Goal: Information Seeking & Learning: Learn about a topic

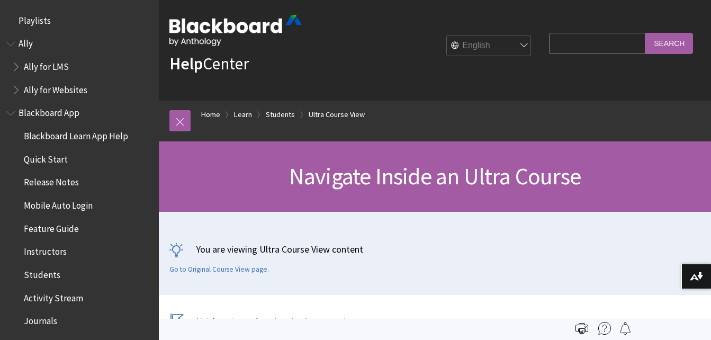
scroll to position [9, 0]
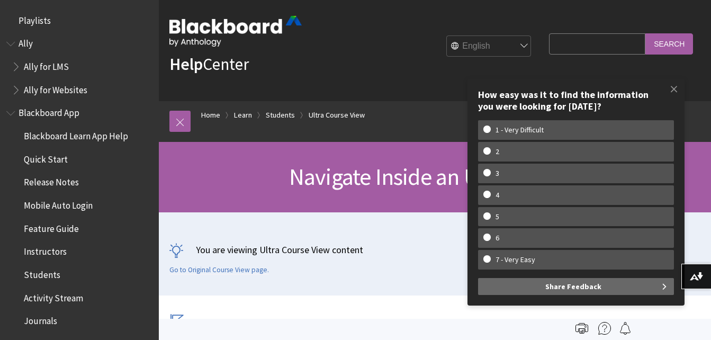
click at [549, 34] on input "Search Query" at bounding box center [597, 43] width 96 height 21
type input "how to find orgnizations tab"
click at [645, 33] on input "Search" at bounding box center [669, 43] width 48 height 21
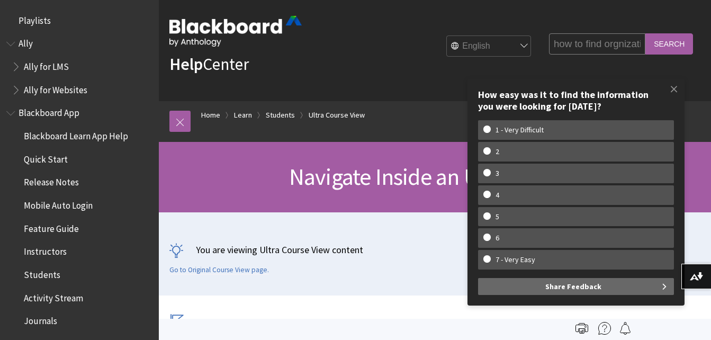
click at [665, 43] on input "Search" at bounding box center [669, 43] width 48 height 21
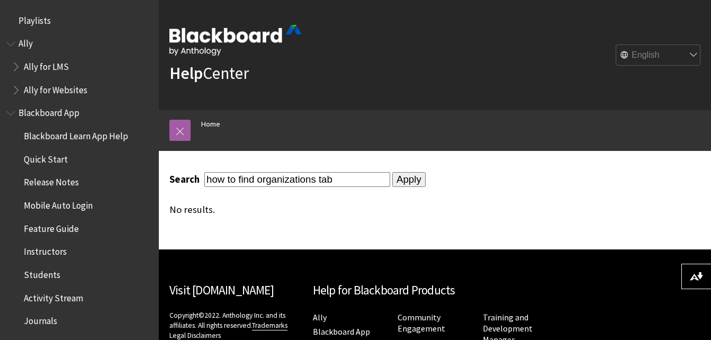
type input "how to find organizations tab"
click at [392, 183] on input "Apply" at bounding box center [408, 179] width 33 height 15
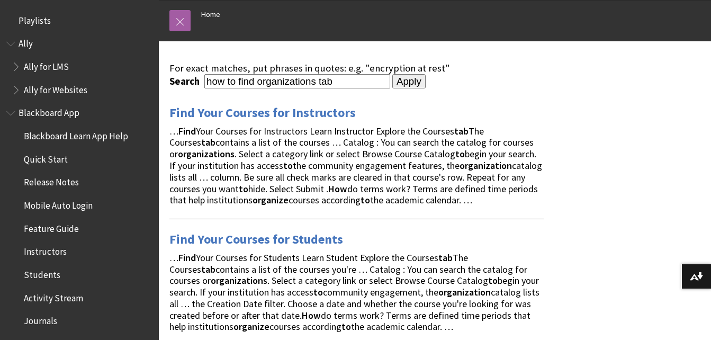
scroll to position [114, 0]
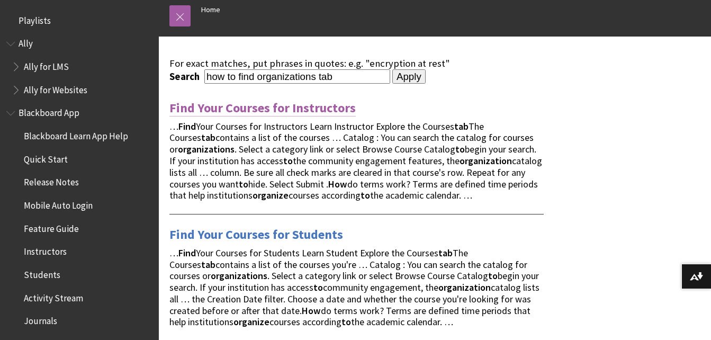
click at [312, 105] on link "Find Your Courses for Instructors" at bounding box center [262, 107] width 186 height 17
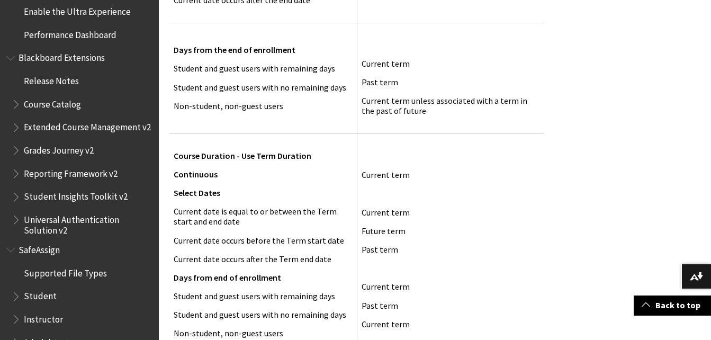
scroll to position [2120, 0]
